Goal: Transaction & Acquisition: Purchase product/service

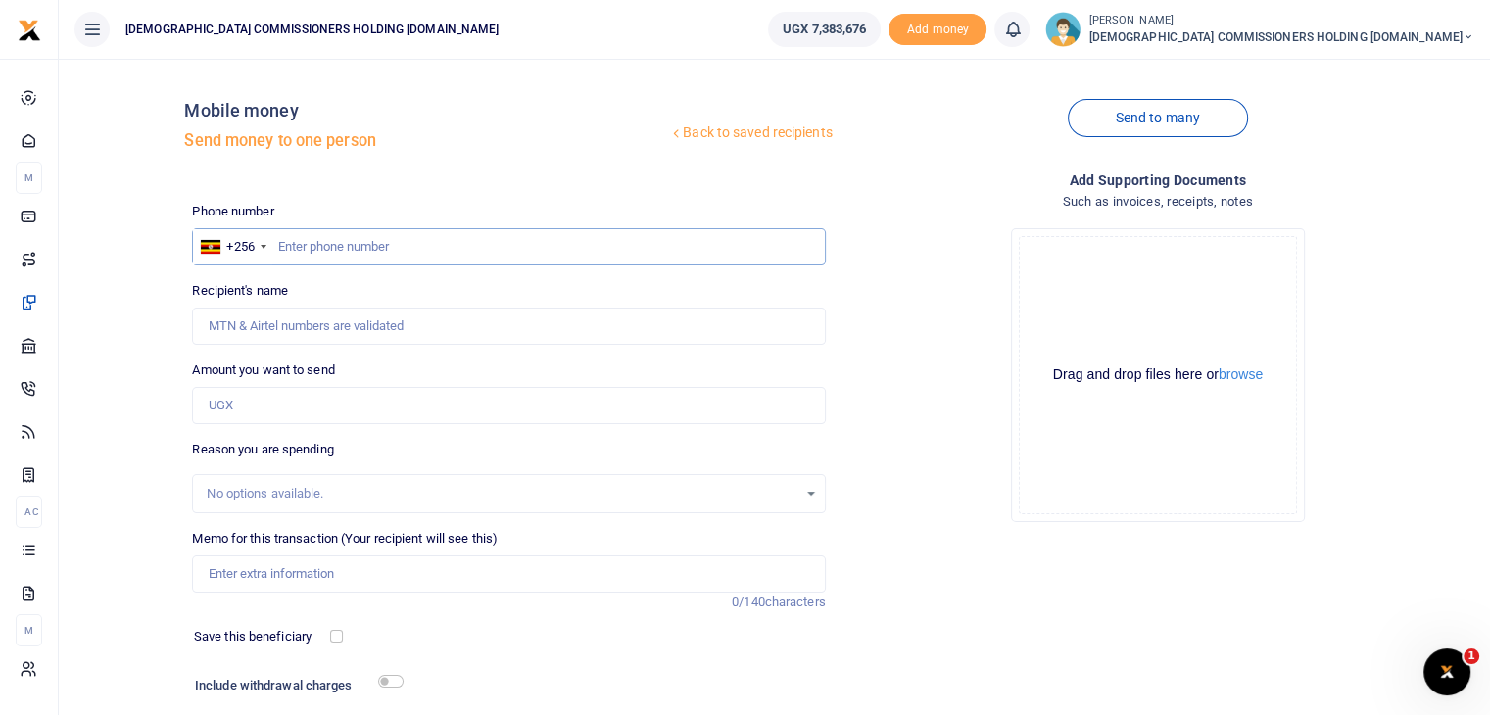
click at [344, 251] on input "text" at bounding box center [508, 246] width 633 height 37
type input "779008540"
type input "[PERSON_NAME]"
type input "779008540"
click at [266, 407] on input "Amount you want to send" at bounding box center [508, 405] width 633 height 37
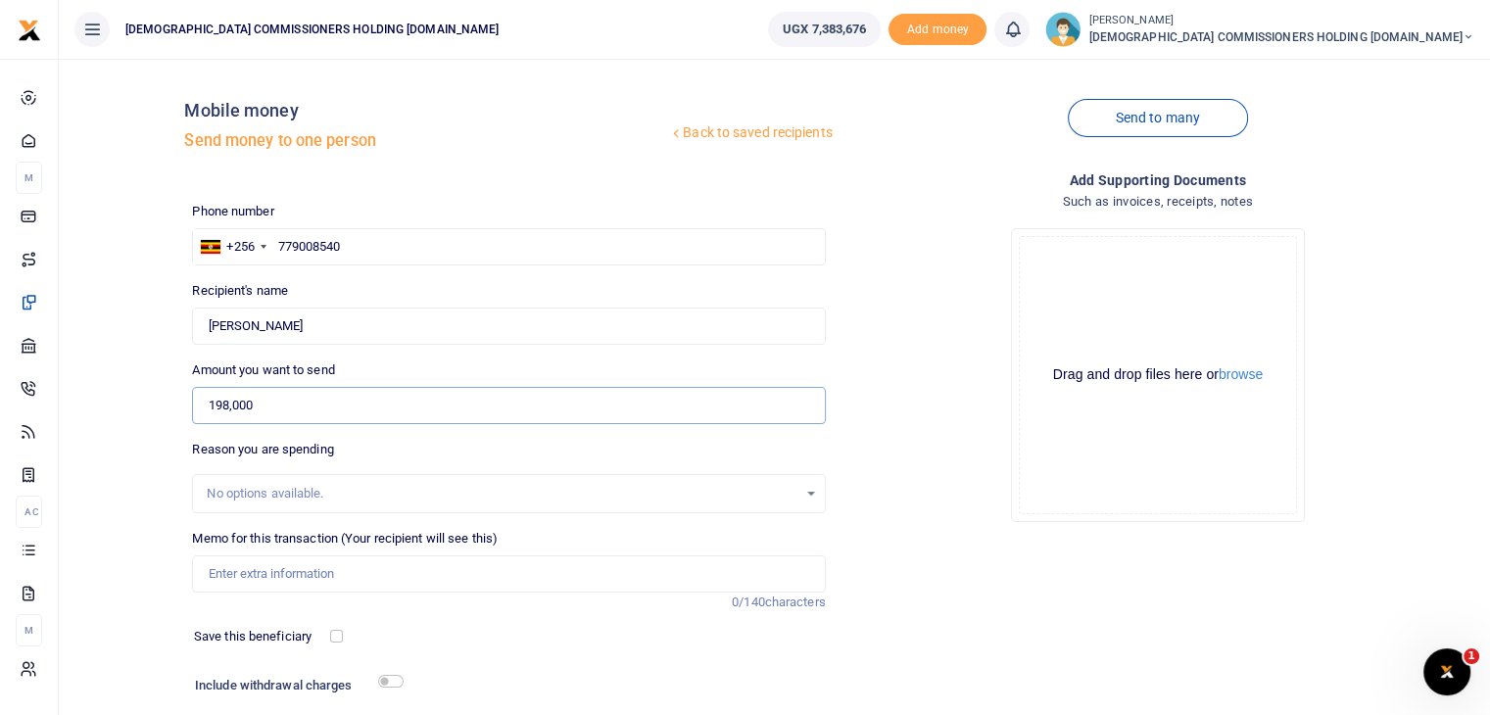
type input "198,000"
click at [259, 572] on input "Memo for this transaction (Your recipient will see this)" at bounding box center [508, 573] width 633 height 37
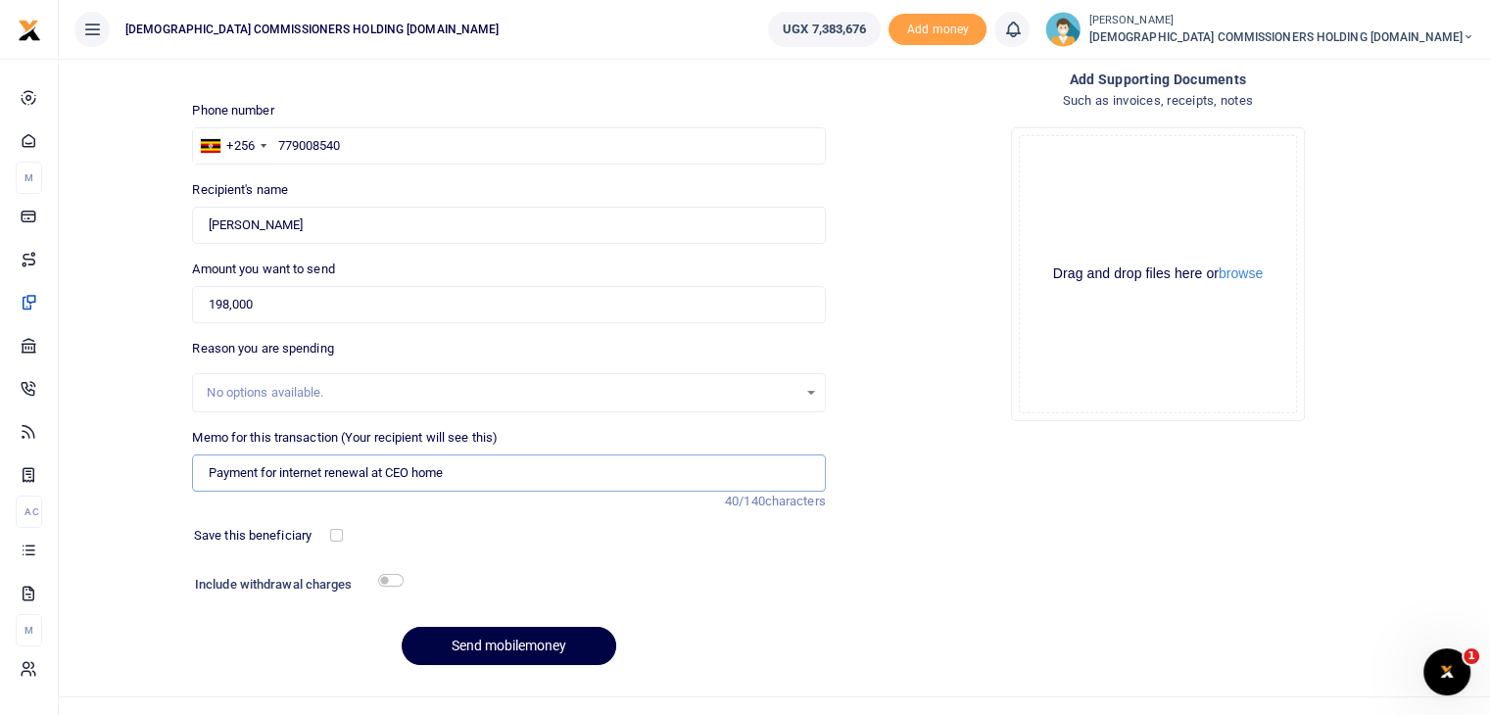
scroll to position [133, 0]
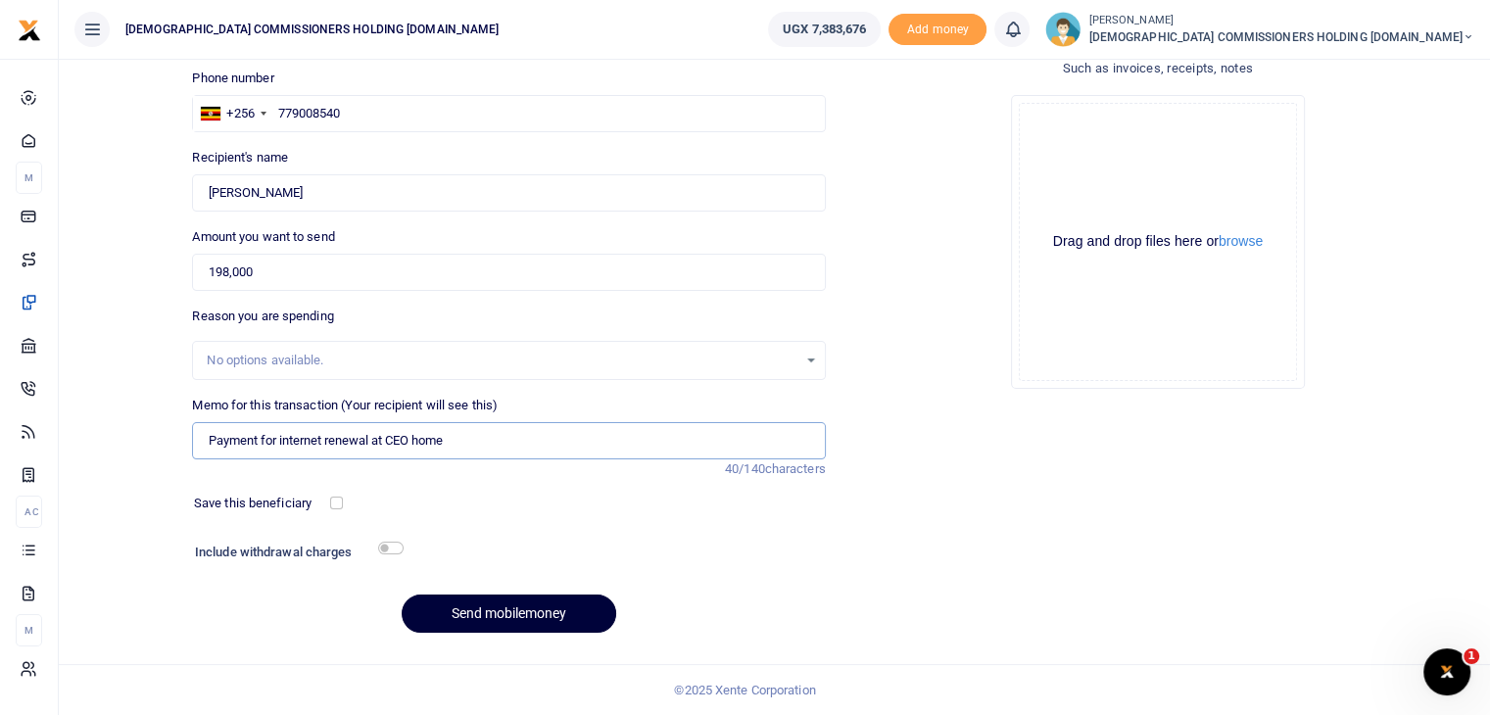
type input "Payment for internet renewal at CEO home"
click at [529, 612] on button "Send mobilemoney" at bounding box center [509, 614] width 215 height 38
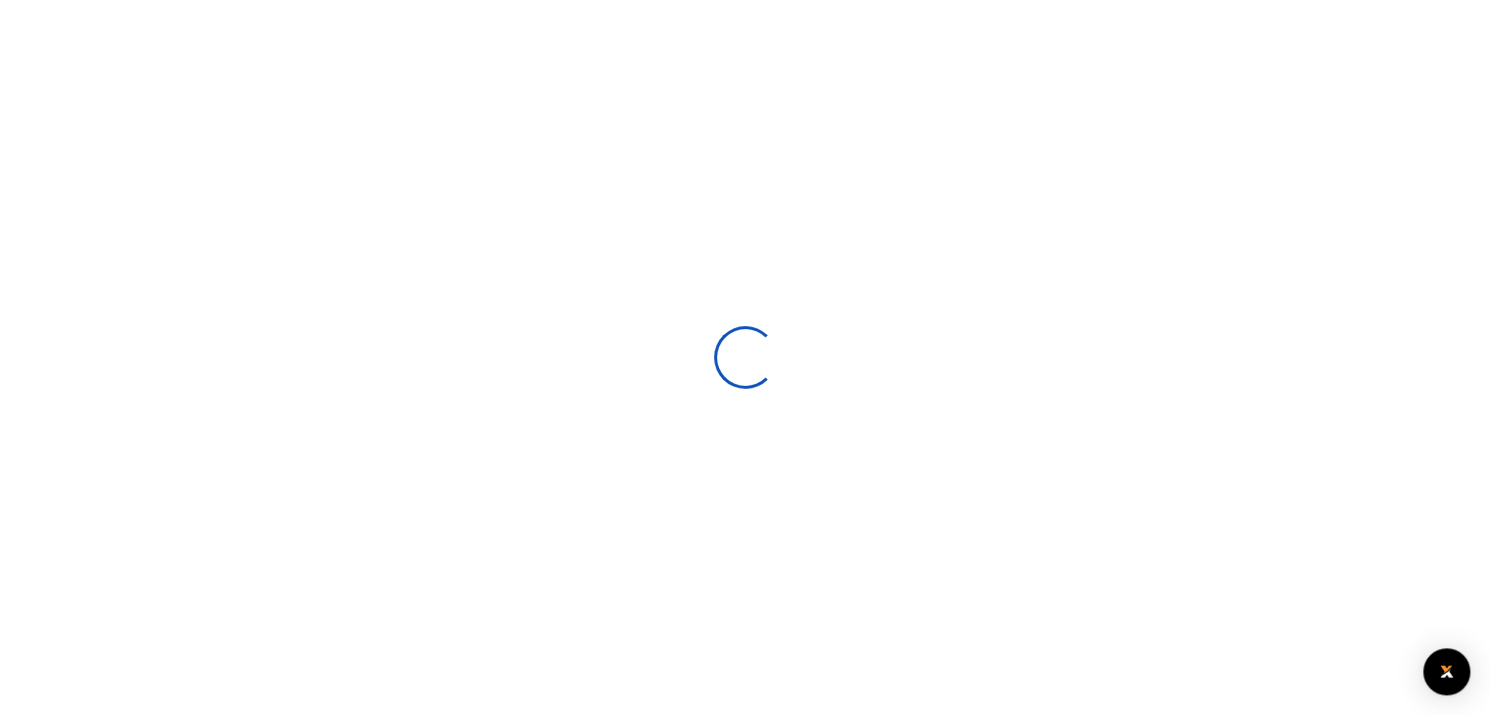
scroll to position [133, 0]
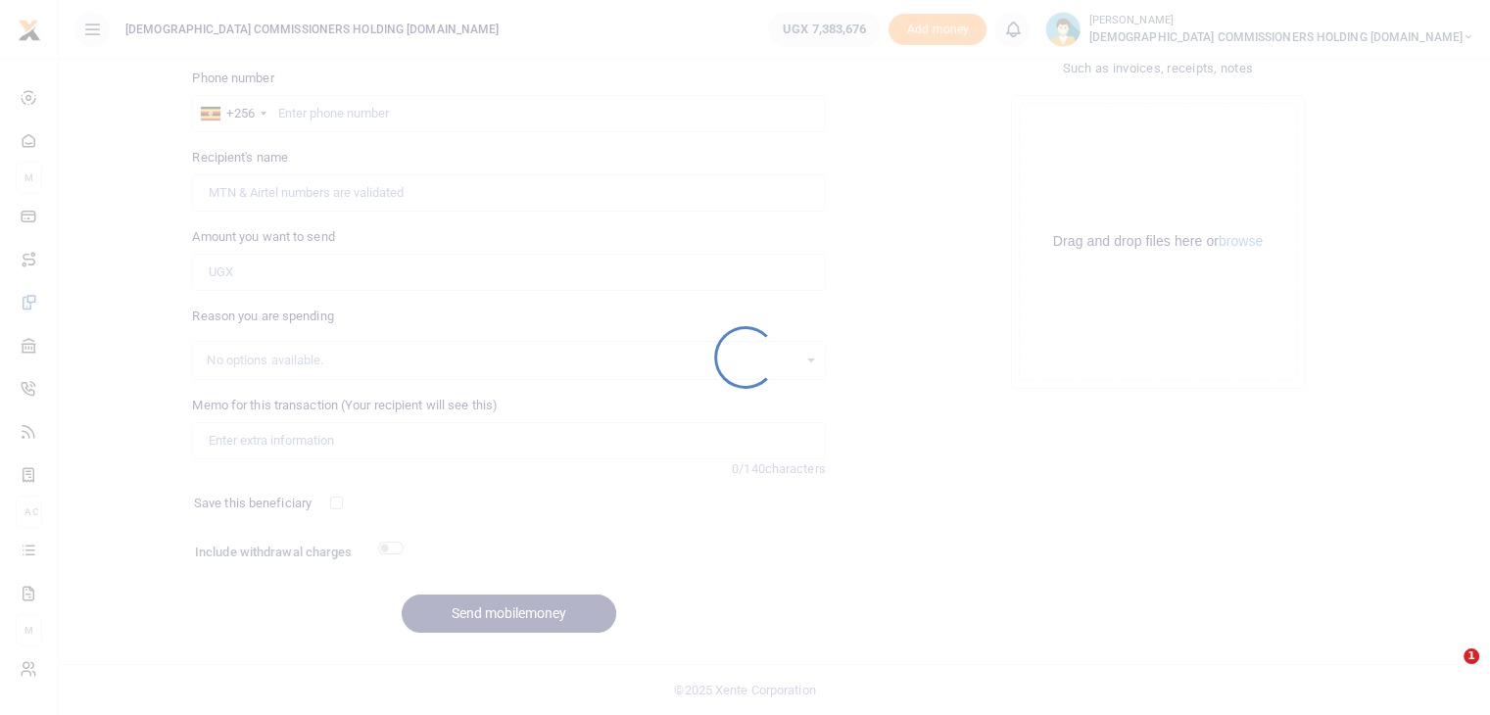
select select
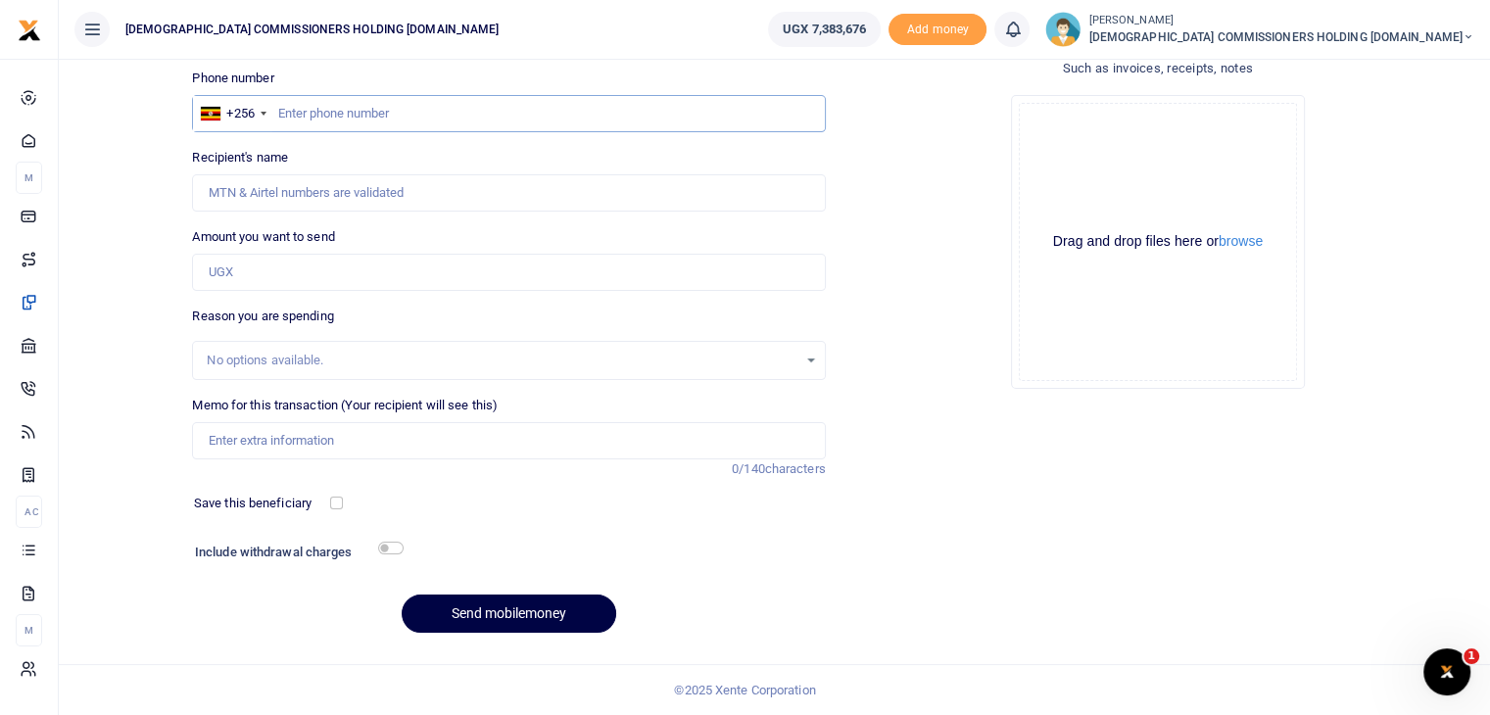
click at [325, 118] on input "text" at bounding box center [508, 113] width 633 height 37
type input "754720166"
type input "Hamis Maombi"
type input "754720166"
click at [302, 271] on input "Amount you want to send" at bounding box center [508, 272] width 633 height 37
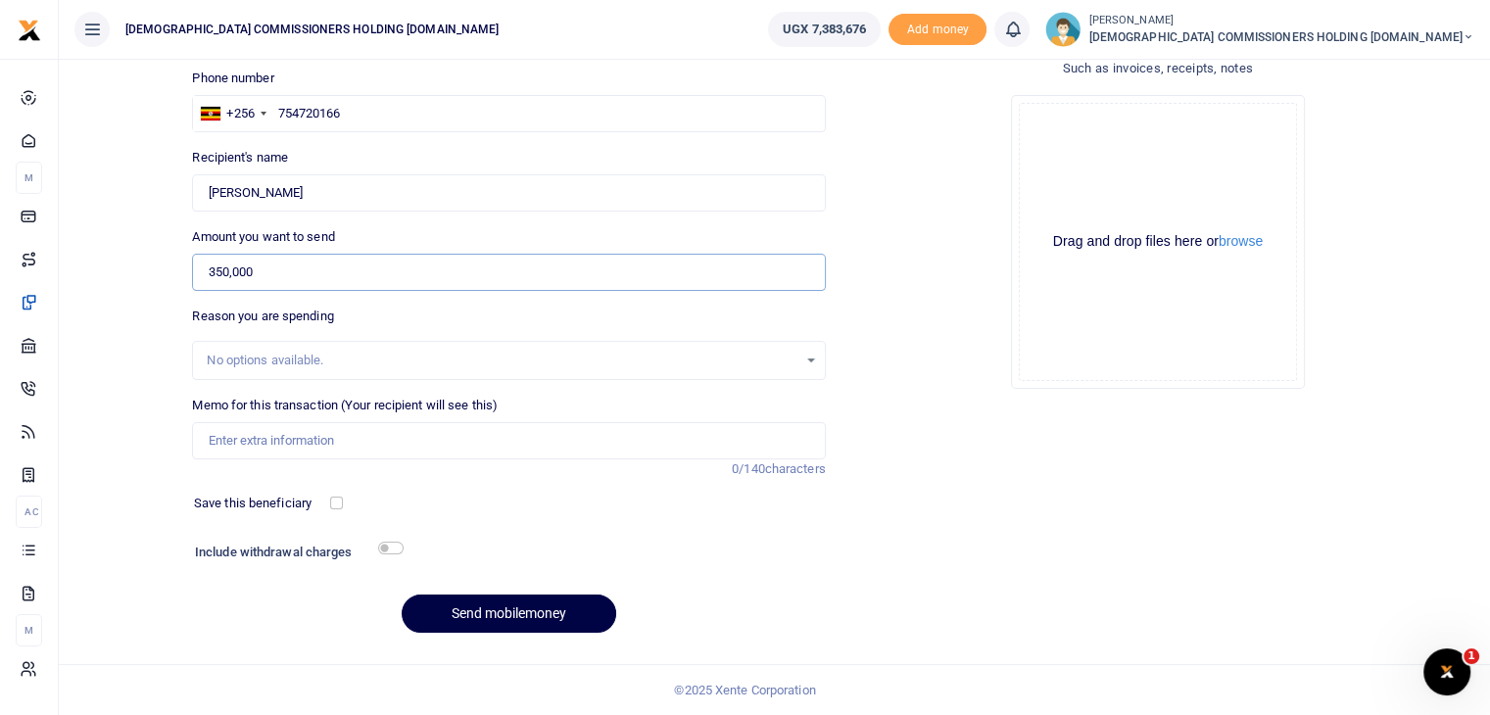
type input "350,000"
click at [262, 440] on input "Memo for this transaction (Your recipient will see this)" at bounding box center [508, 440] width 633 height 37
type input "Being payment for the repair of projector window that fell from level 5 at chur…"
click at [392, 547] on input "checkbox" at bounding box center [390, 548] width 25 height 13
checkbox input "true"
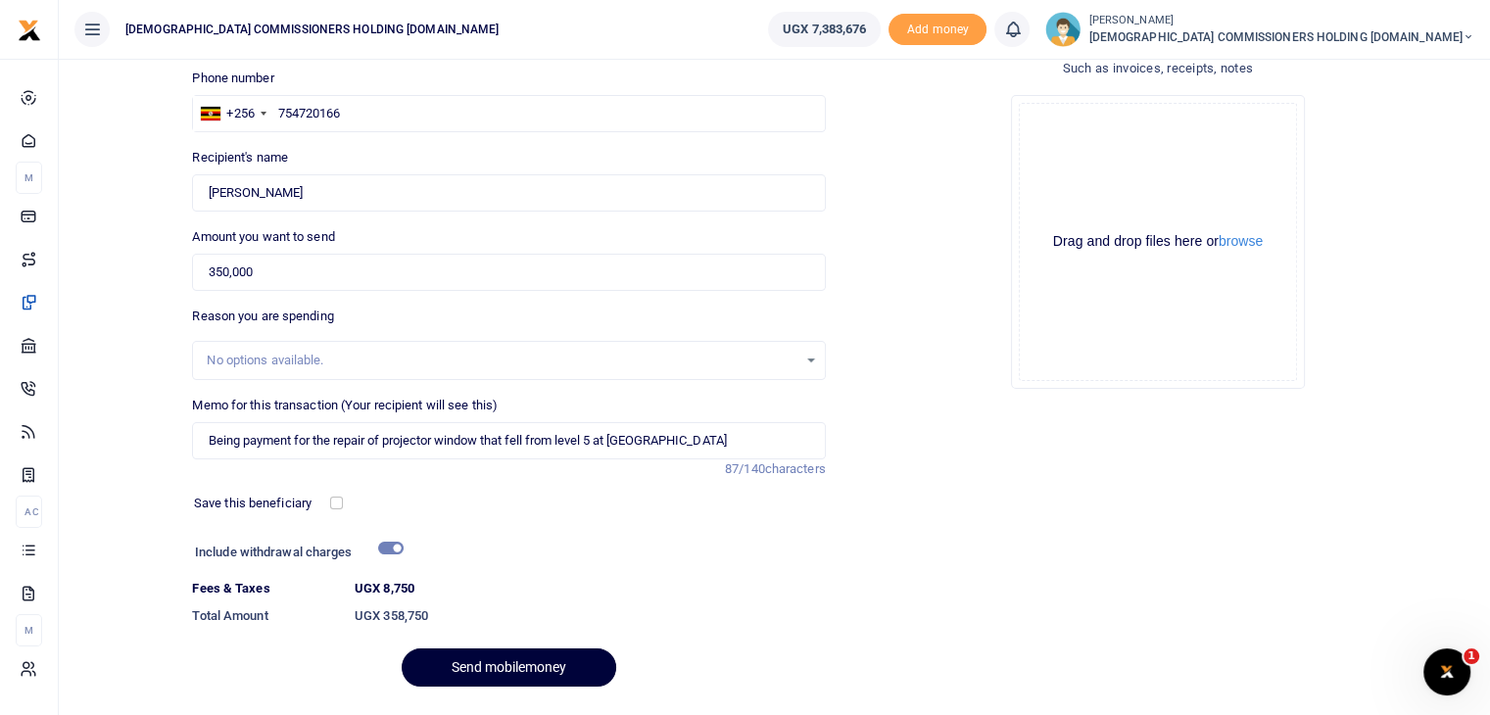
click at [487, 664] on button "Send mobilemoney" at bounding box center [509, 668] width 215 height 38
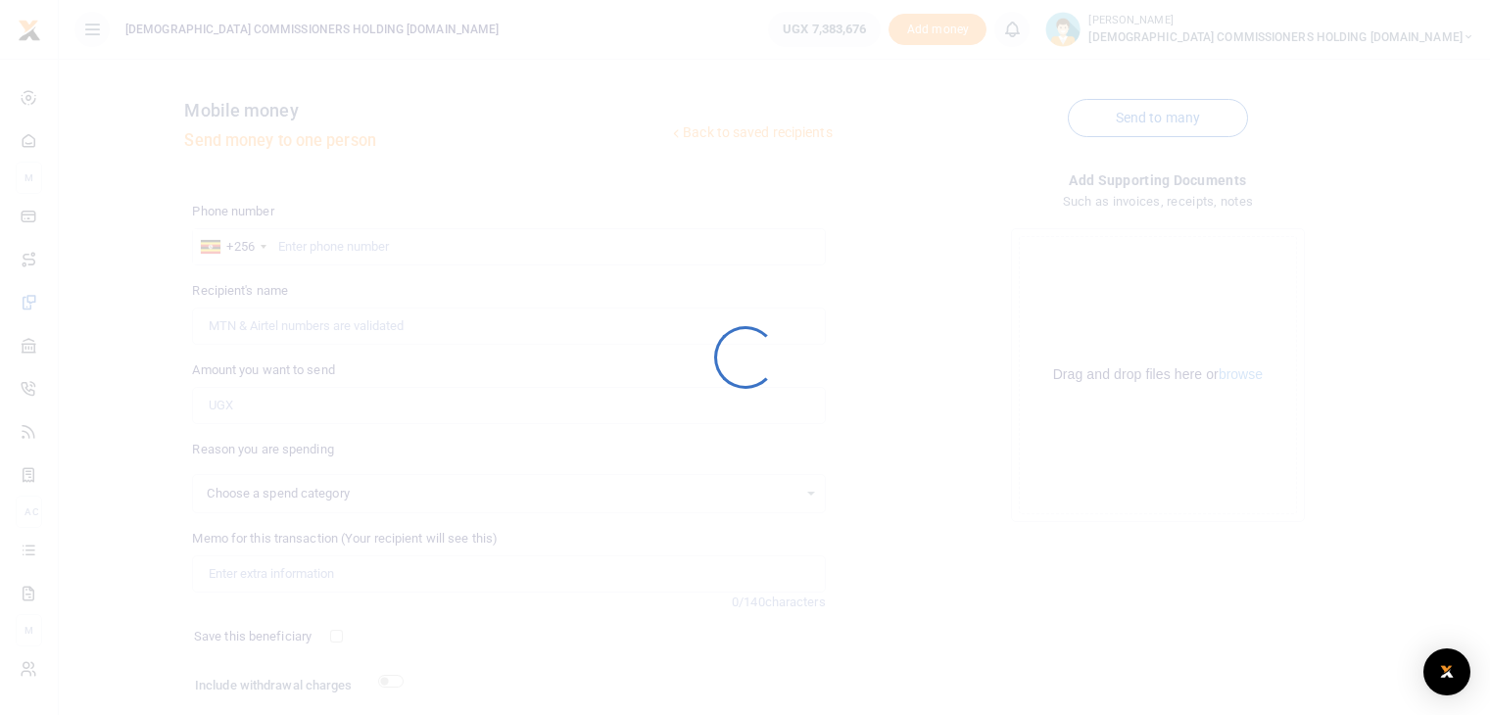
scroll to position [133, 0]
select select
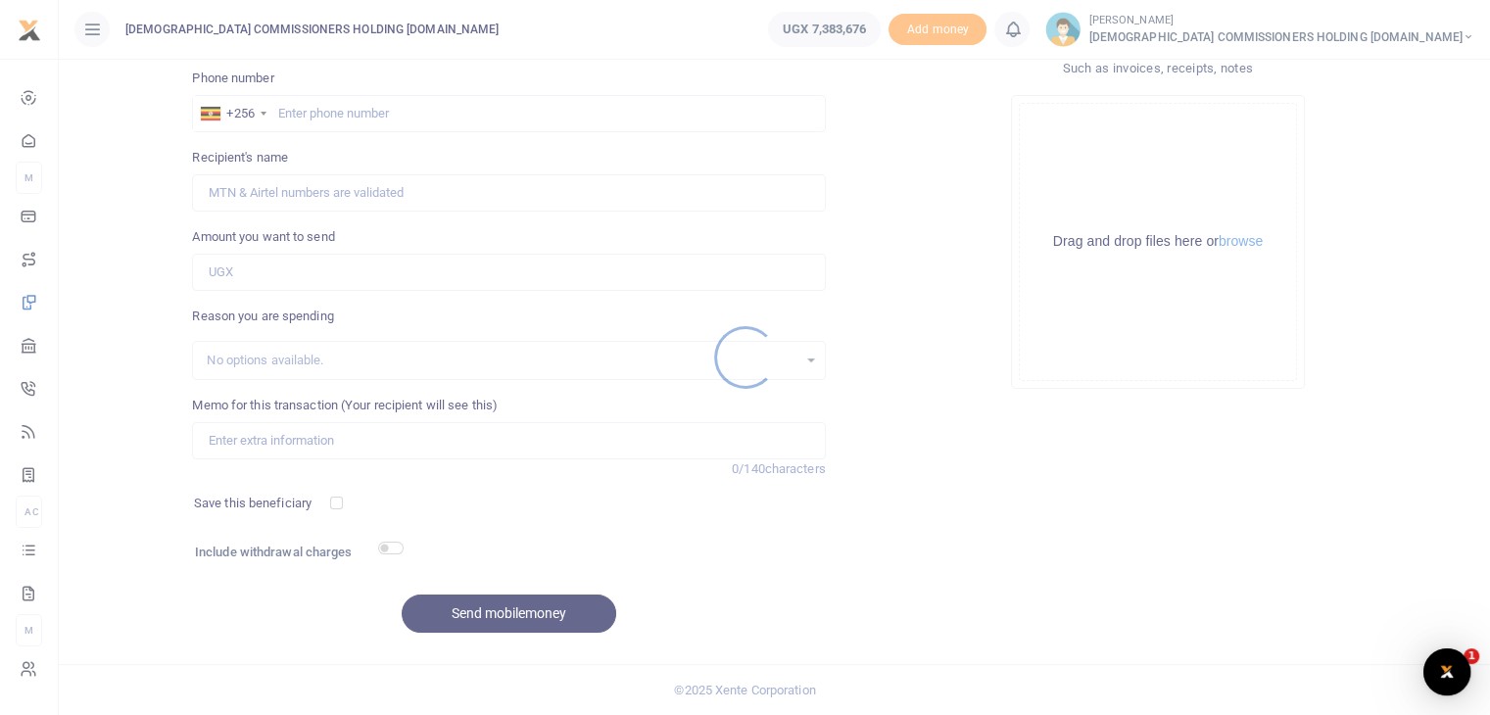
scroll to position [0, 0]
